Goal: Find specific page/section: Find specific page/section

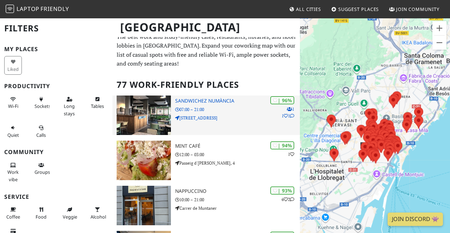
scroll to position [5, 0]
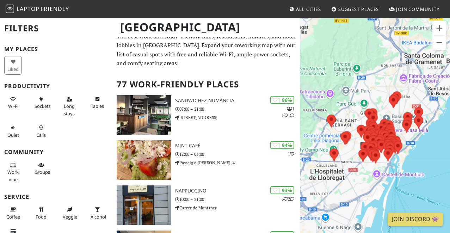
click at [413, 163] on div at bounding box center [375, 134] width 150 height 233
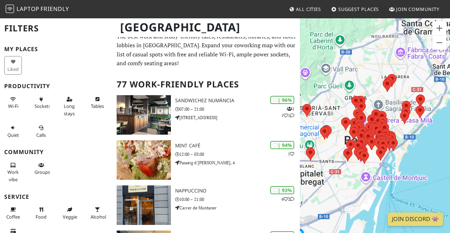
click at [413, 163] on div at bounding box center [375, 134] width 150 height 233
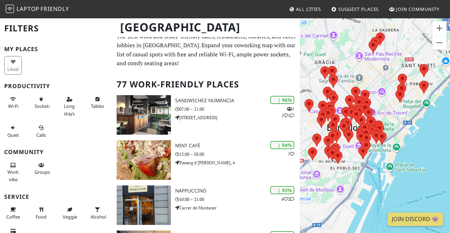
click at [413, 163] on div at bounding box center [375, 134] width 150 height 233
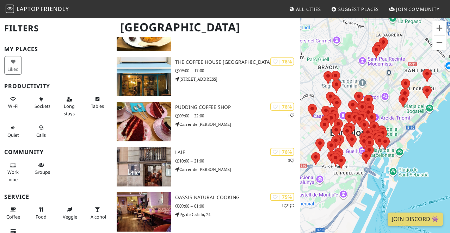
scroll to position [824, 0]
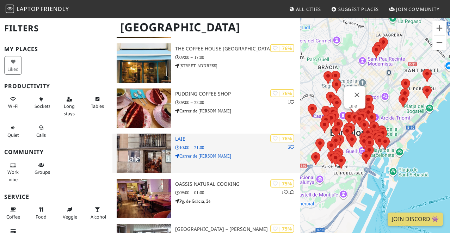
click at [210, 149] on p "10:00 – 21:00" at bounding box center [237, 147] width 125 height 7
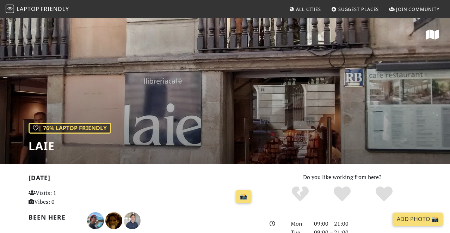
click at [428, 31] on icon at bounding box center [432, 34] width 13 height 11
